Goal: Task Accomplishment & Management: Manage account settings

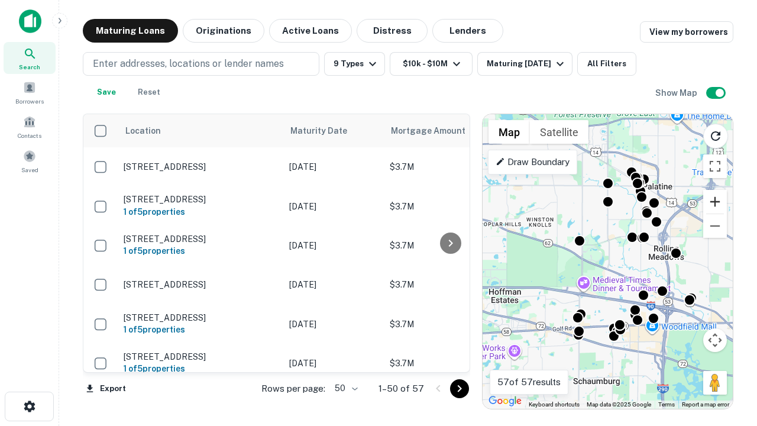
click at [715, 202] on button "Zoom in" at bounding box center [715, 202] width 24 height 24
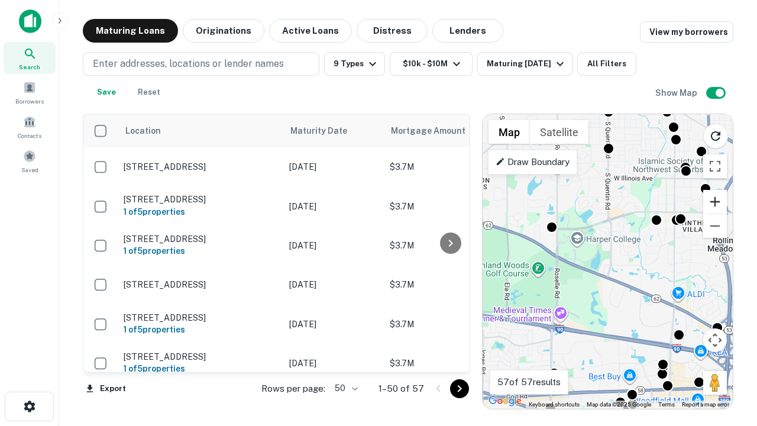
click at [715, 202] on button "Zoom in" at bounding box center [715, 202] width 24 height 24
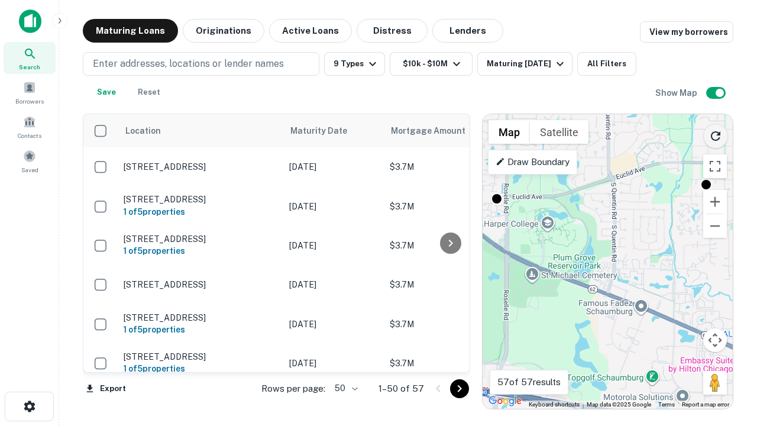
click at [715, 134] on icon "Reload search area" at bounding box center [715, 136] width 14 height 14
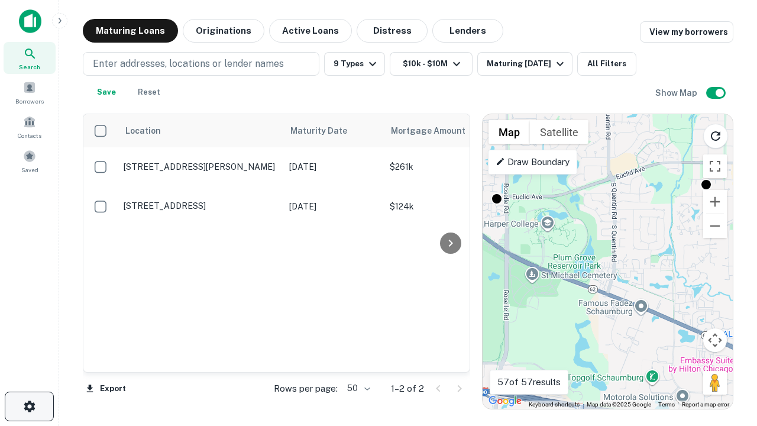
click at [29, 406] on icon "button" at bounding box center [29, 406] width 14 height 14
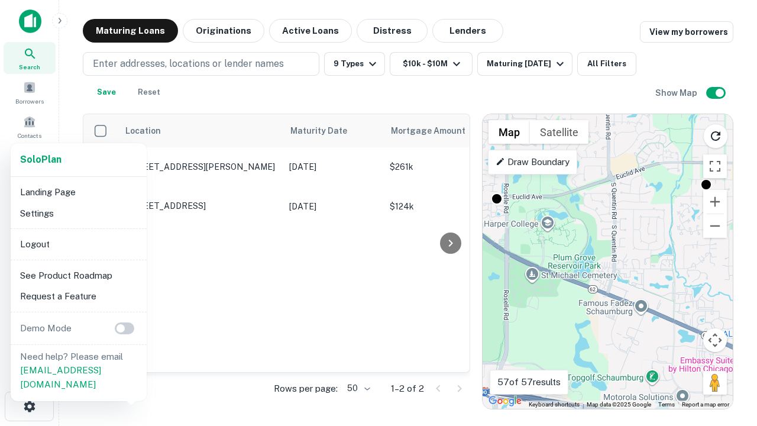
click at [78, 244] on li "Logout" at bounding box center [78, 244] width 127 height 21
